Goal: Task Accomplishment & Management: Complete application form

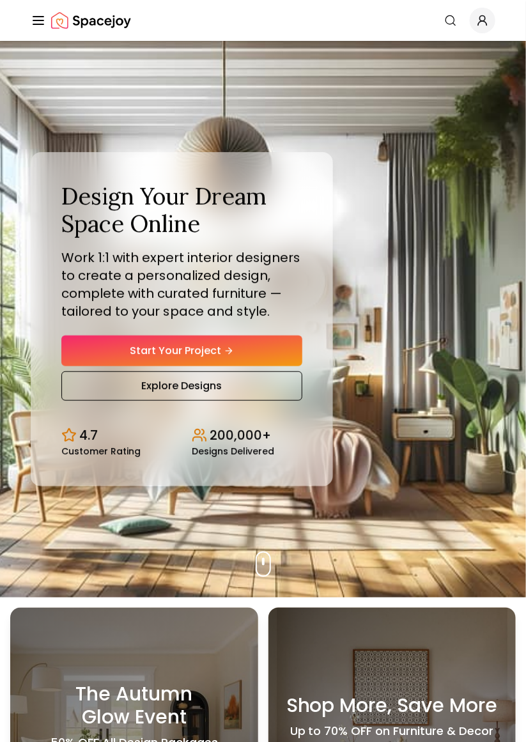
click at [260, 364] on link "Start Your Project" at bounding box center [181, 351] width 241 height 31
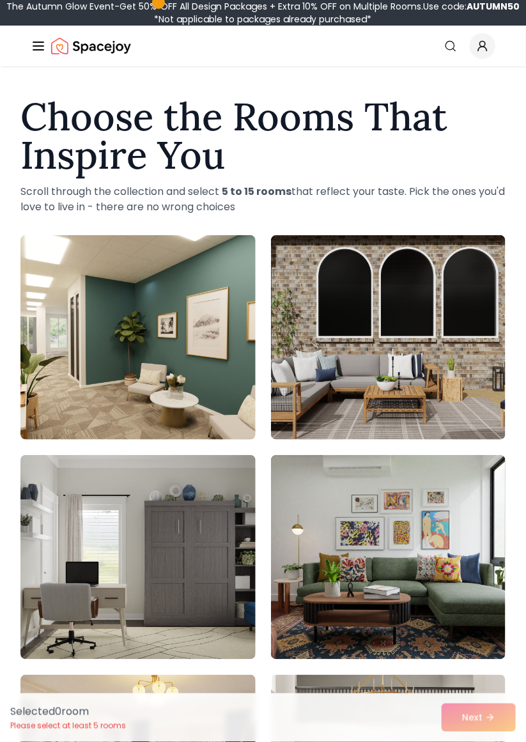
scroll to position [1, 0]
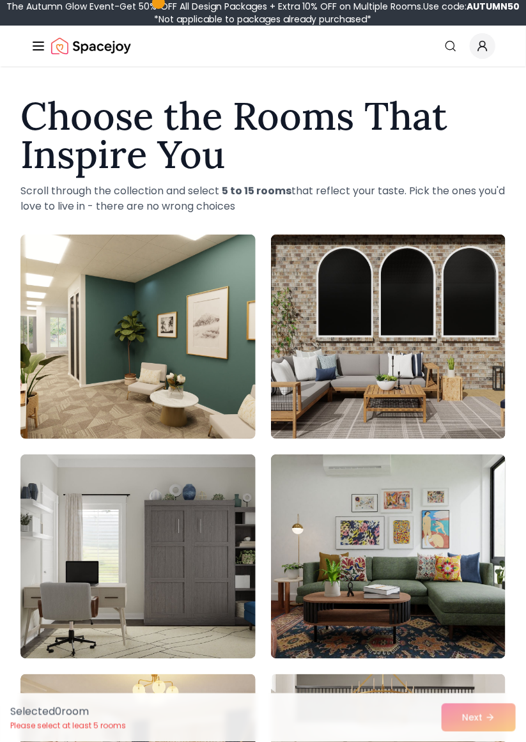
click at [118, 542] on img at bounding box center [137, 557] width 235 height 205
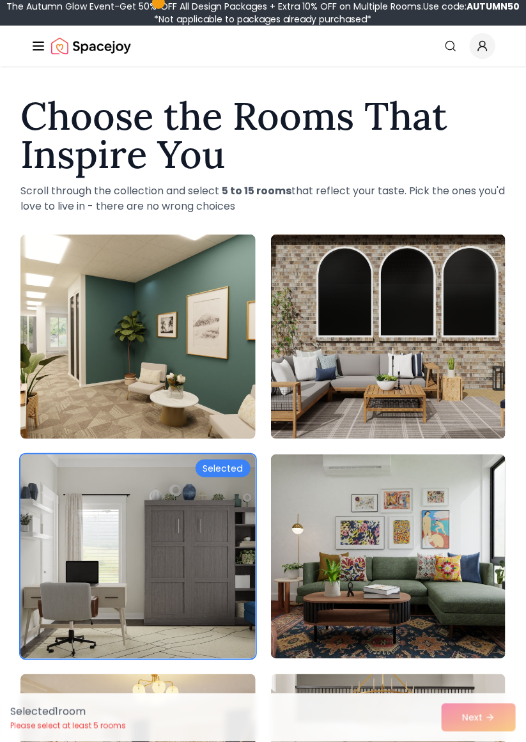
click at [181, 476] on img at bounding box center [137, 557] width 235 height 205
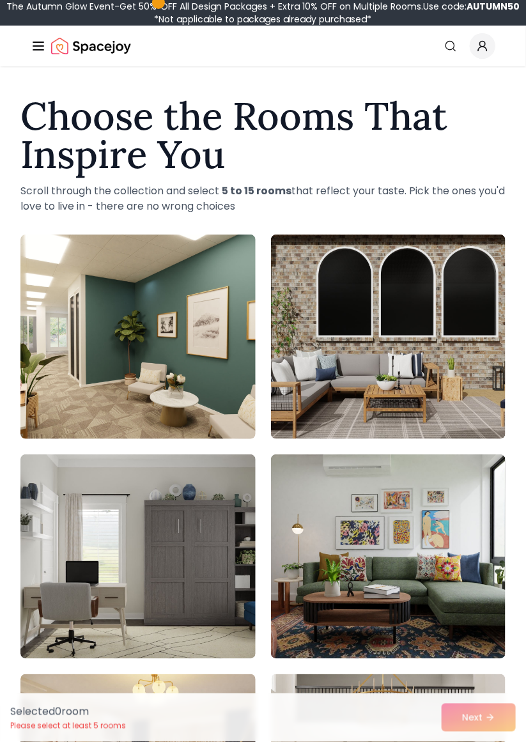
click at [206, 477] on img at bounding box center [137, 557] width 235 height 205
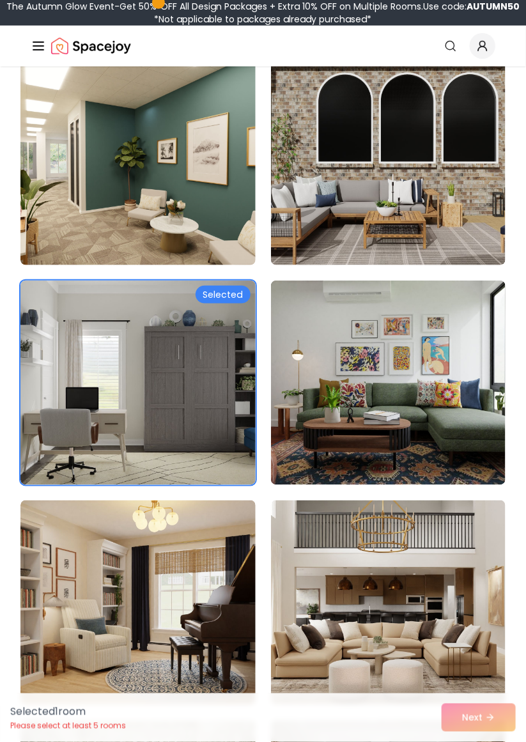
click at [413, 542] on img at bounding box center [388, 603] width 235 height 205
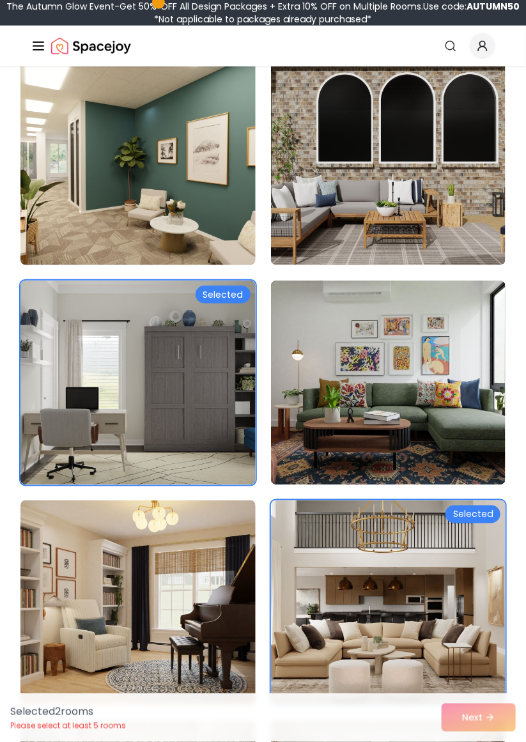
click at [145, 607] on img at bounding box center [137, 603] width 235 height 205
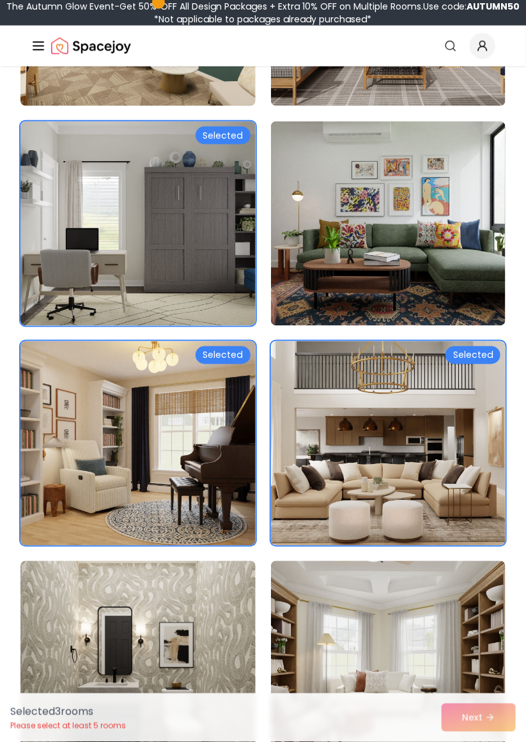
scroll to position [328, 0]
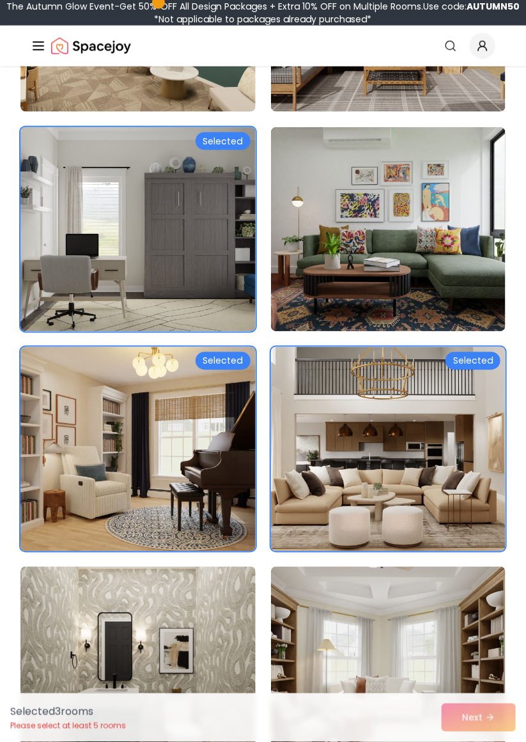
click at [143, 643] on img at bounding box center [137, 669] width 235 height 205
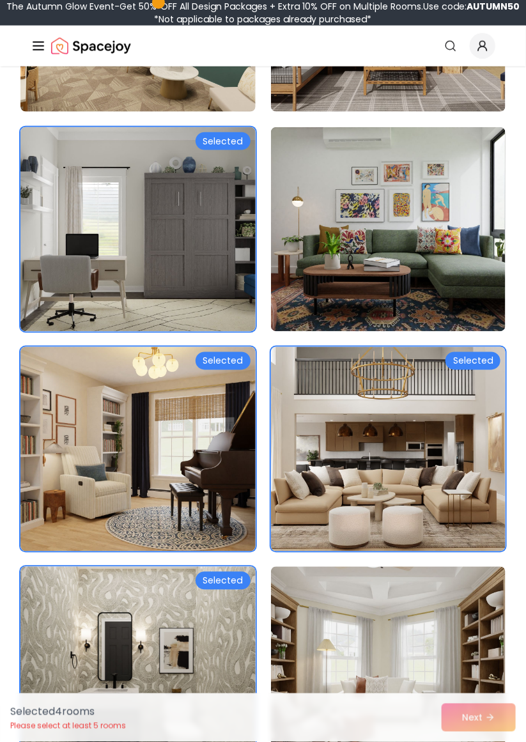
click at [428, 645] on img at bounding box center [388, 669] width 235 height 205
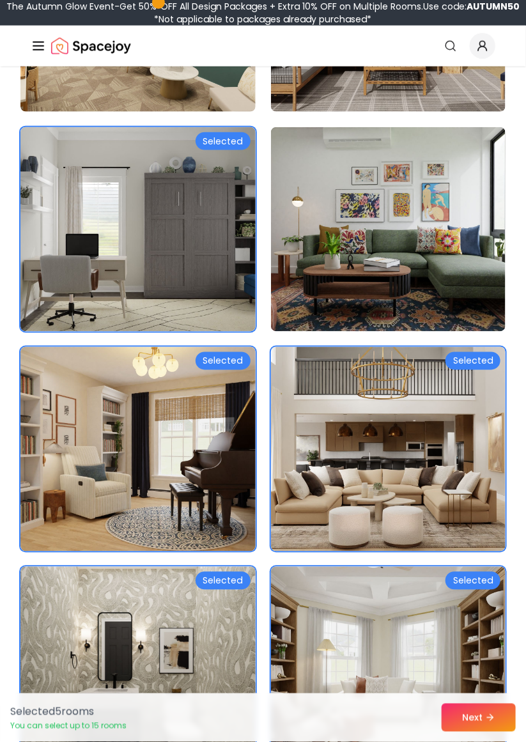
click at [490, 732] on button "Next" at bounding box center [479, 718] width 74 height 28
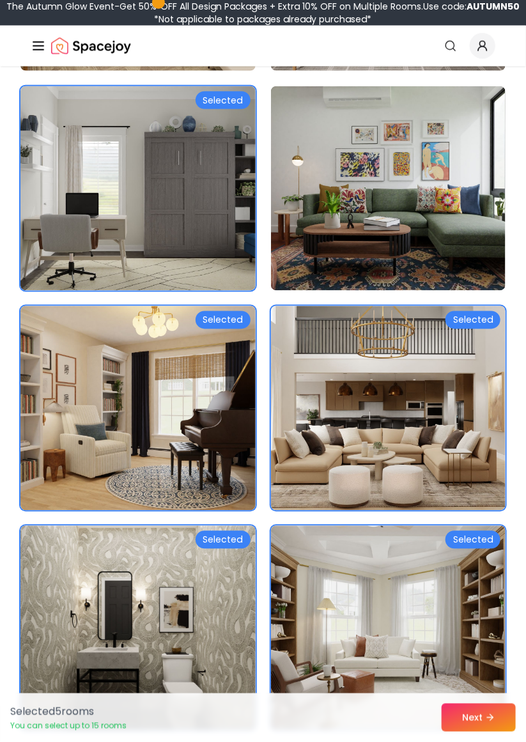
scroll to position [382, 0]
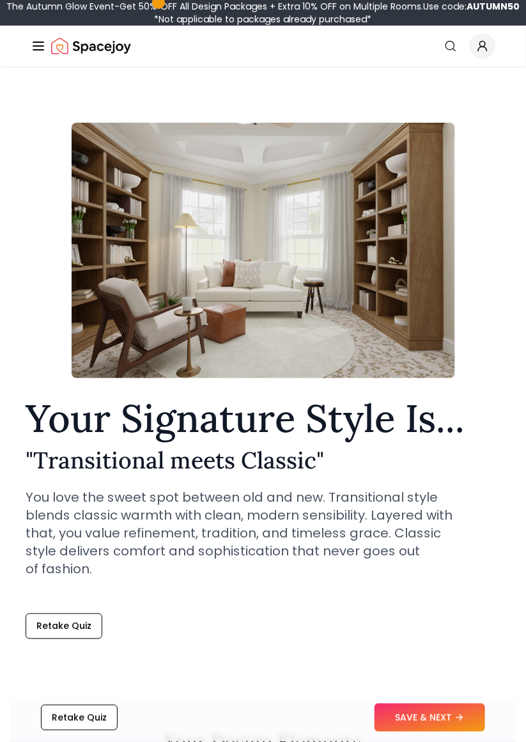
click at [66, 630] on button "Retake Quiz" at bounding box center [64, 627] width 77 height 26
